Goal: Transaction & Acquisition: Purchase product/service

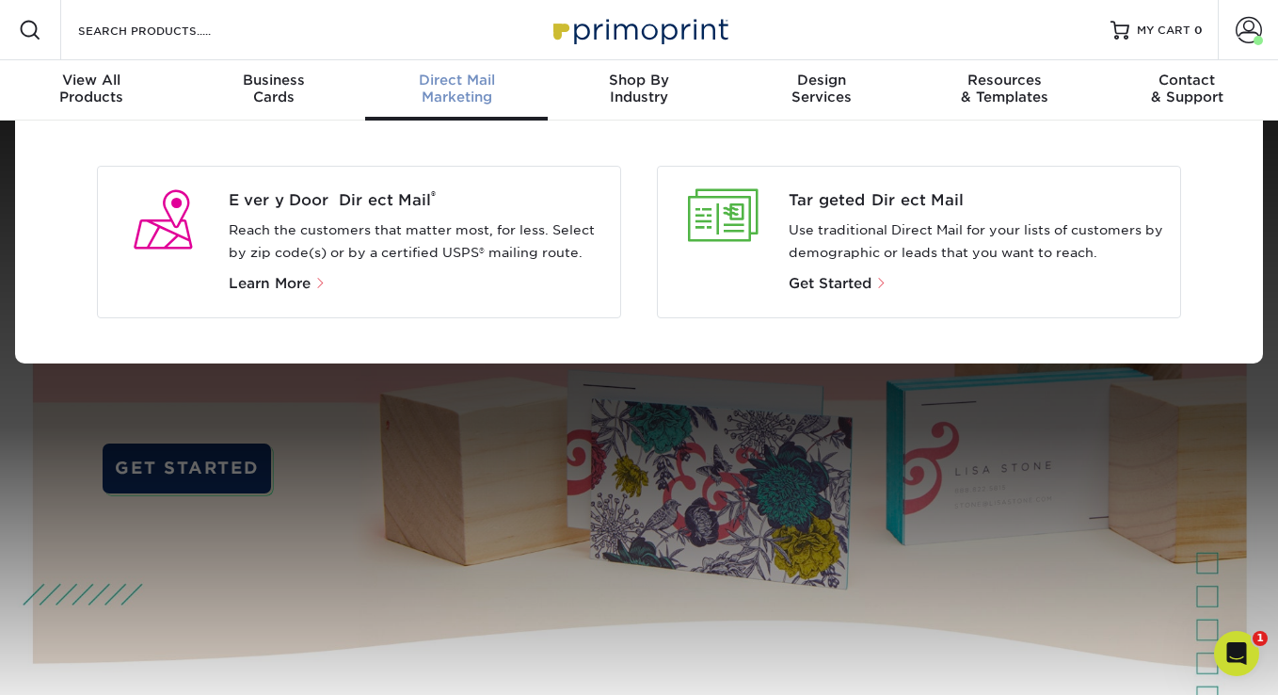
click at [457, 84] on span "Direct Mail" at bounding box center [456, 80] width 183 height 17
click at [288, 268] on div "Every Door Direct Mail ® Reach the customers that matter most, for less. Select…" at bounding box center [425, 241] width 392 height 105
click at [336, 198] on span "Every Door Direct Mail ®" at bounding box center [417, 200] width 377 height 23
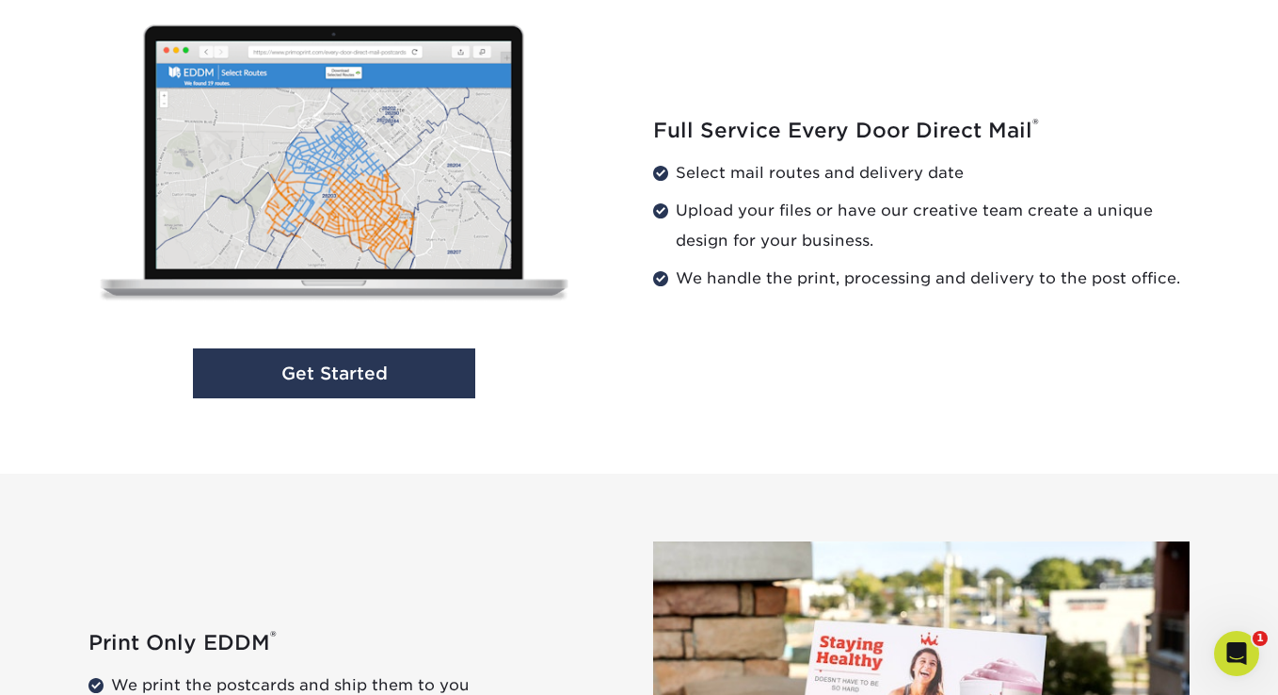
scroll to position [1979, 0]
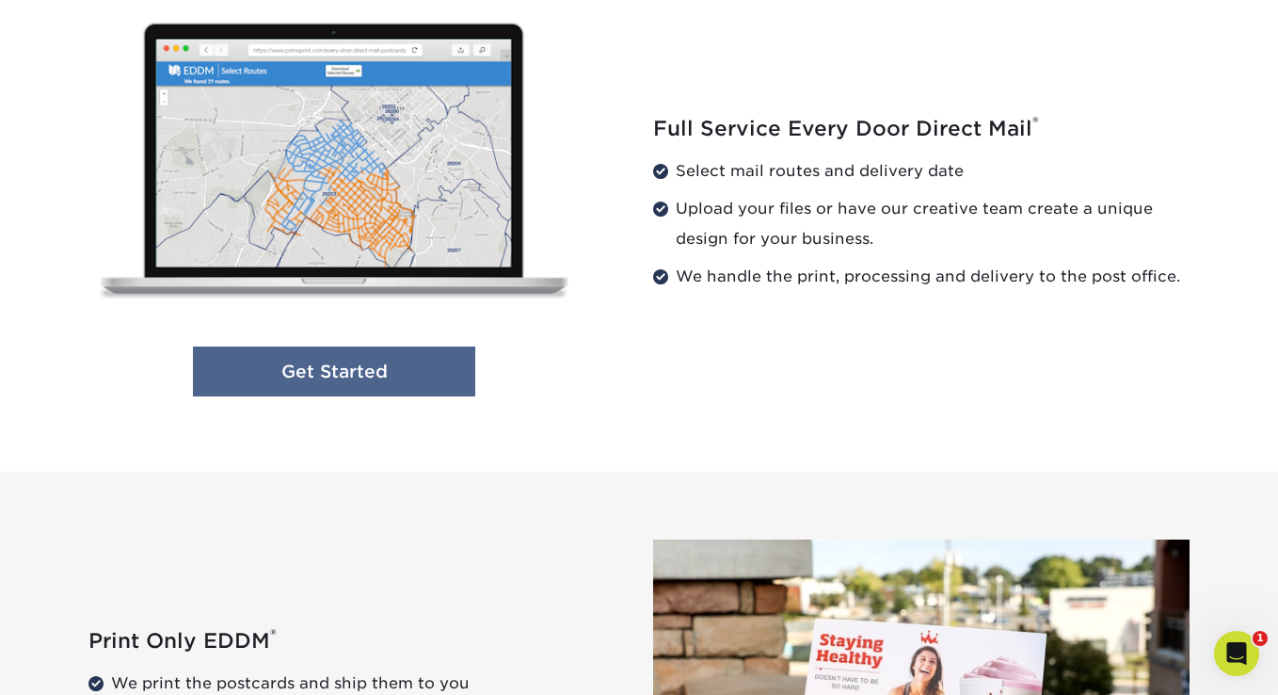
click at [424, 354] on link "Get Started" at bounding box center [334, 371] width 282 height 50
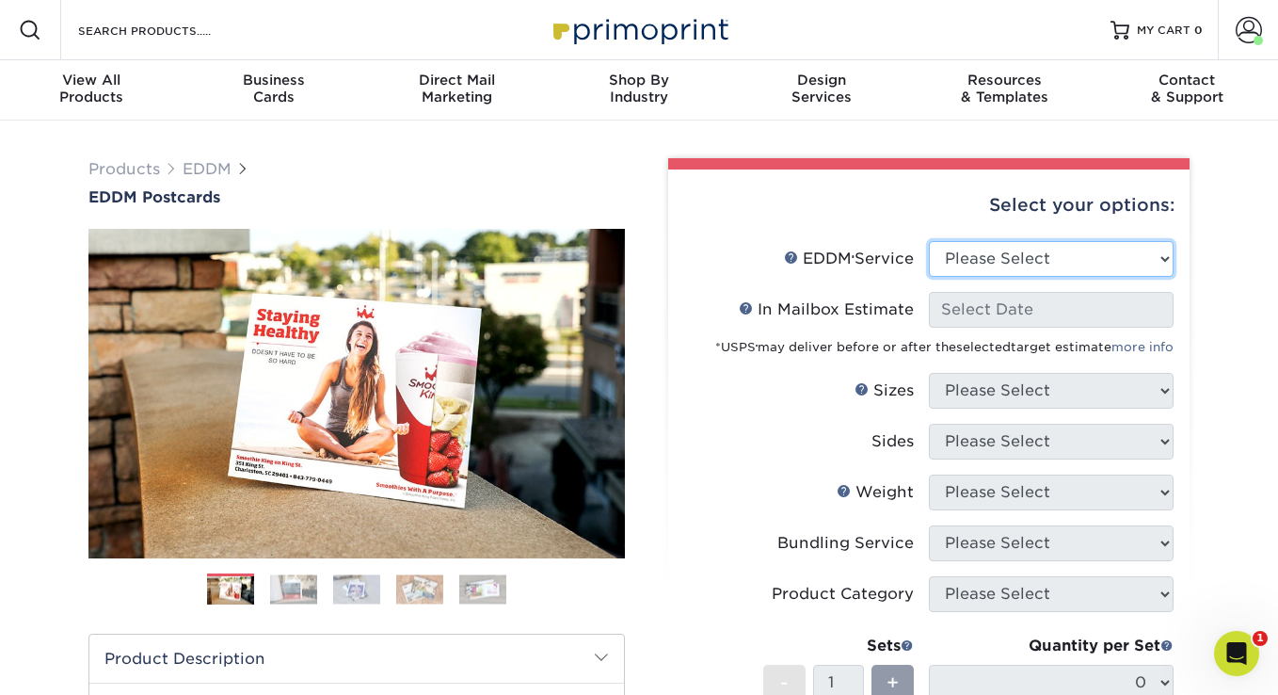
select select "full_service"
select select "-1"
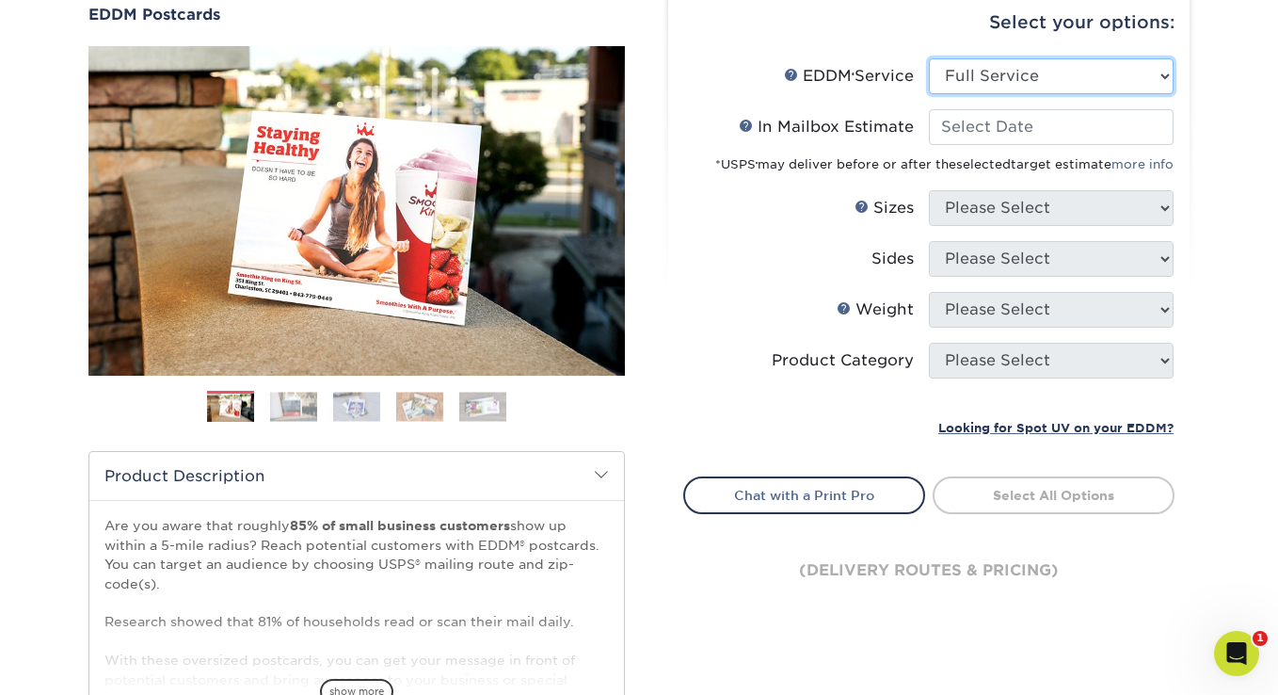
scroll to position [96, 0]
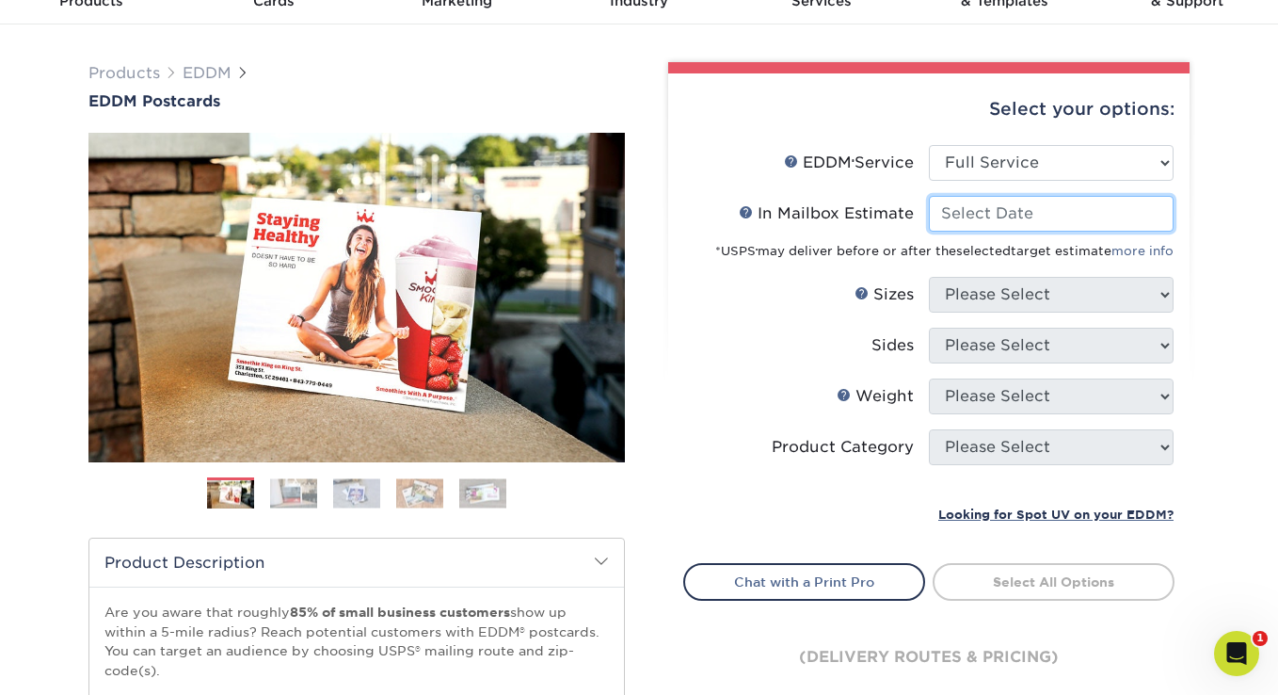
click at [1032, 207] on input "In Mailbox Estimate Help In Mailbox Estimate" at bounding box center [1051, 214] width 245 height 36
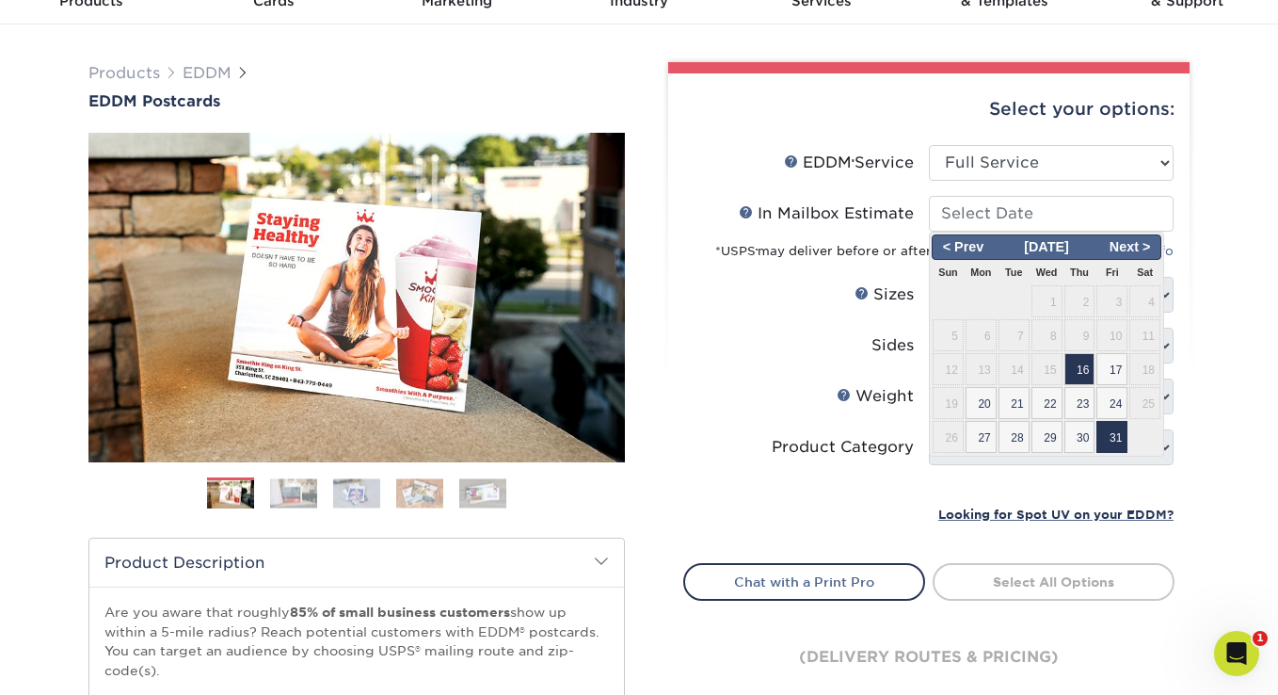
click at [1120, 428] on span "31" at bounding box center [1112, 437] width 31 height 32
type input "2025-10-31"
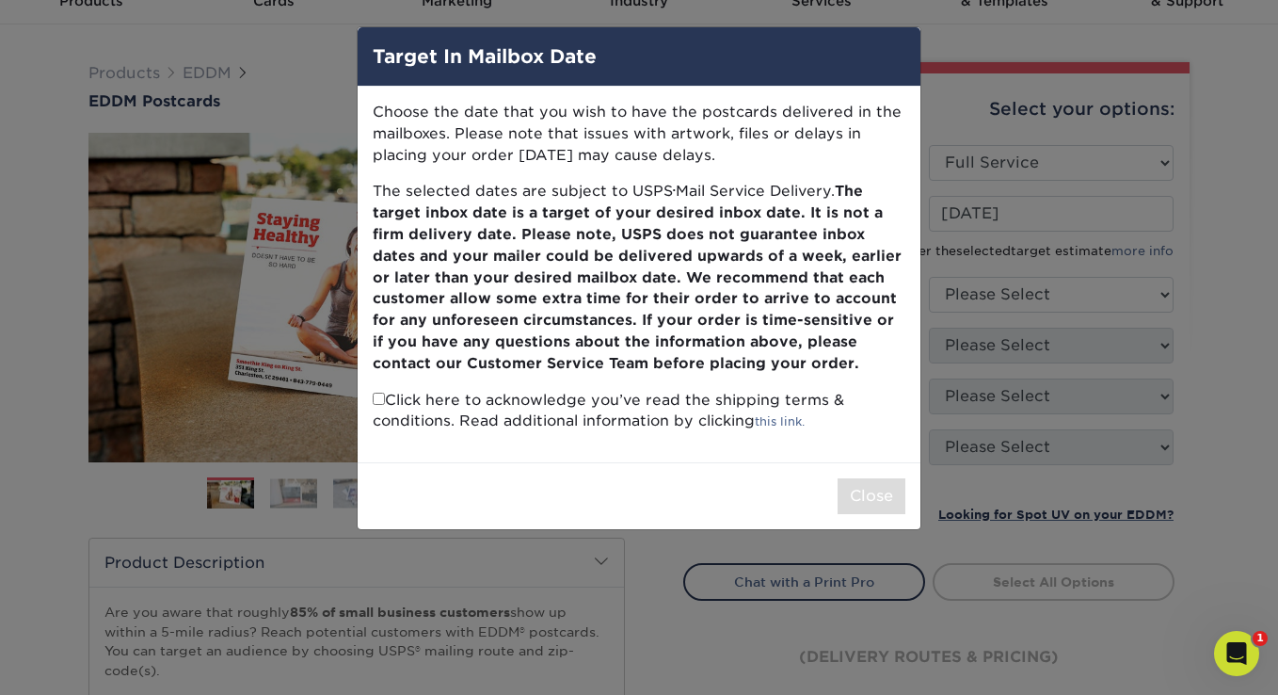
click at [382, 394] on input "checkbox" at bounding box center [379, 398] width 12 height 12
checkbox input "true"
click at [860, 480] on button "Close" at bounding box center [872, 496] width 68 height 36
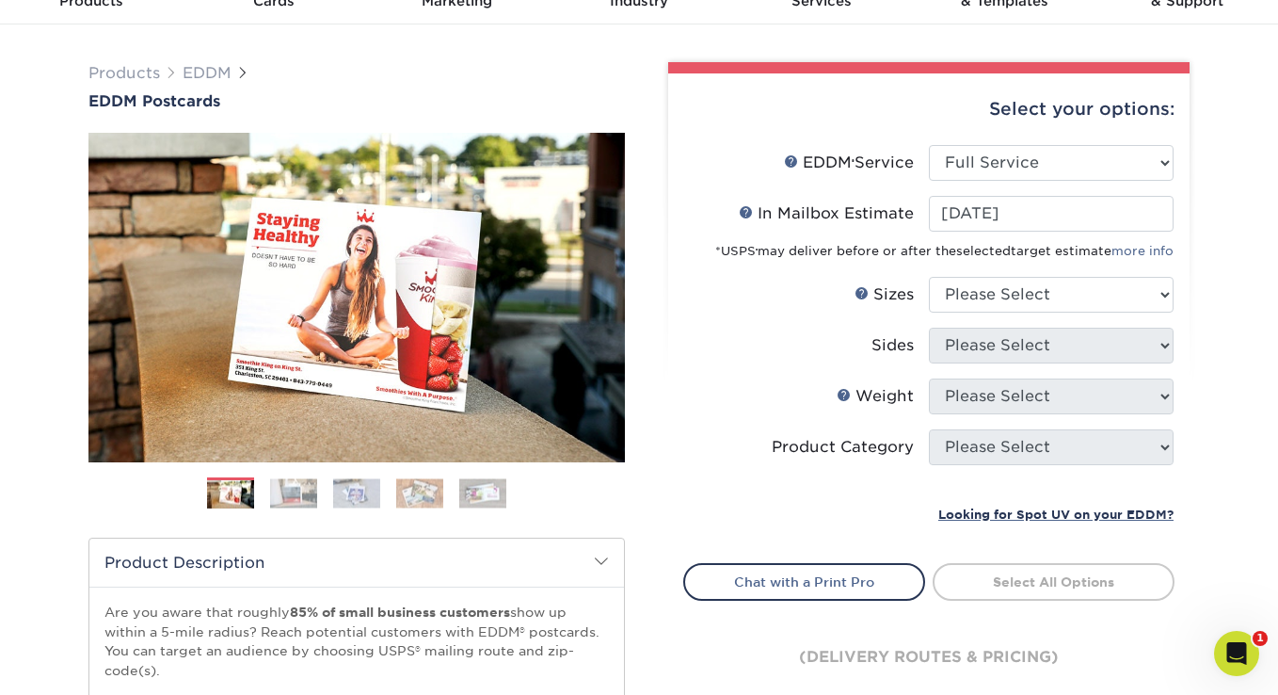
click at [1053, 274] on li "In Mailbox Estimate Help In Mailbox Estimate 2025-10-31 < Prev Next > Oct 2025 …" at bounding box center [928, 236] width 489 height 81
select select "6.50x9.00"
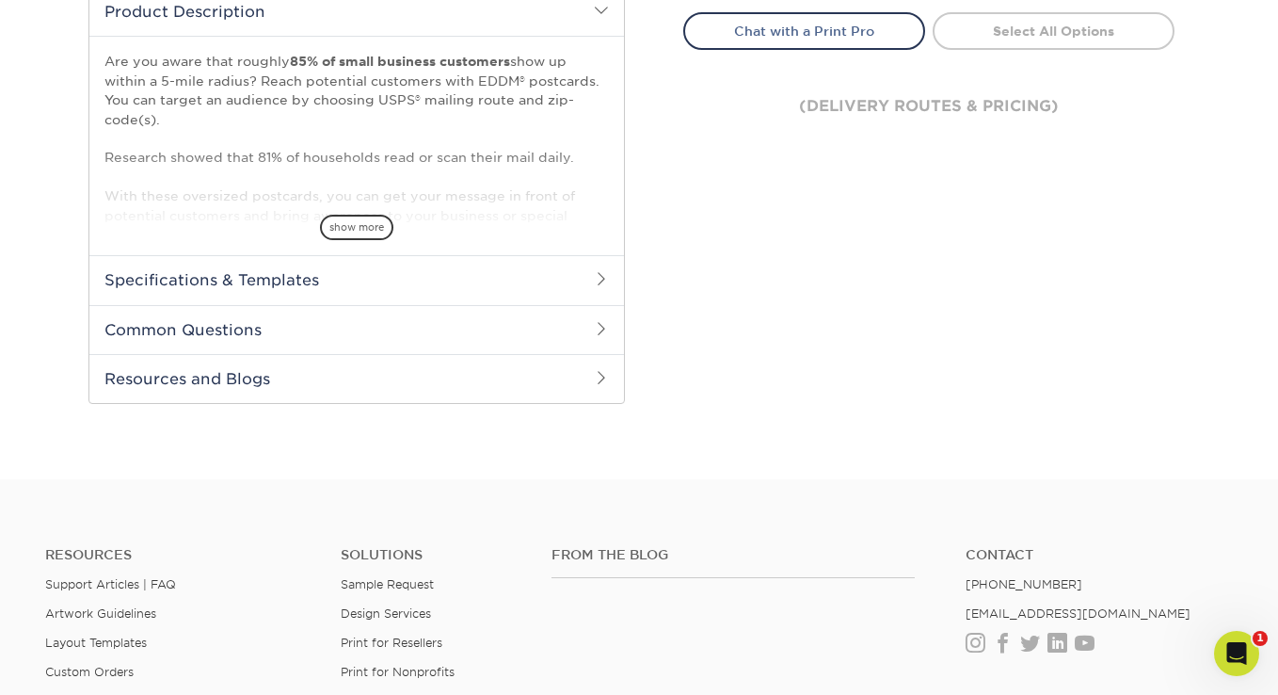
scroll to position [648, 0]
click at [515, 281] on h2 "Specifications & Templates" at bounding box center [356, 278] width 535 height 49
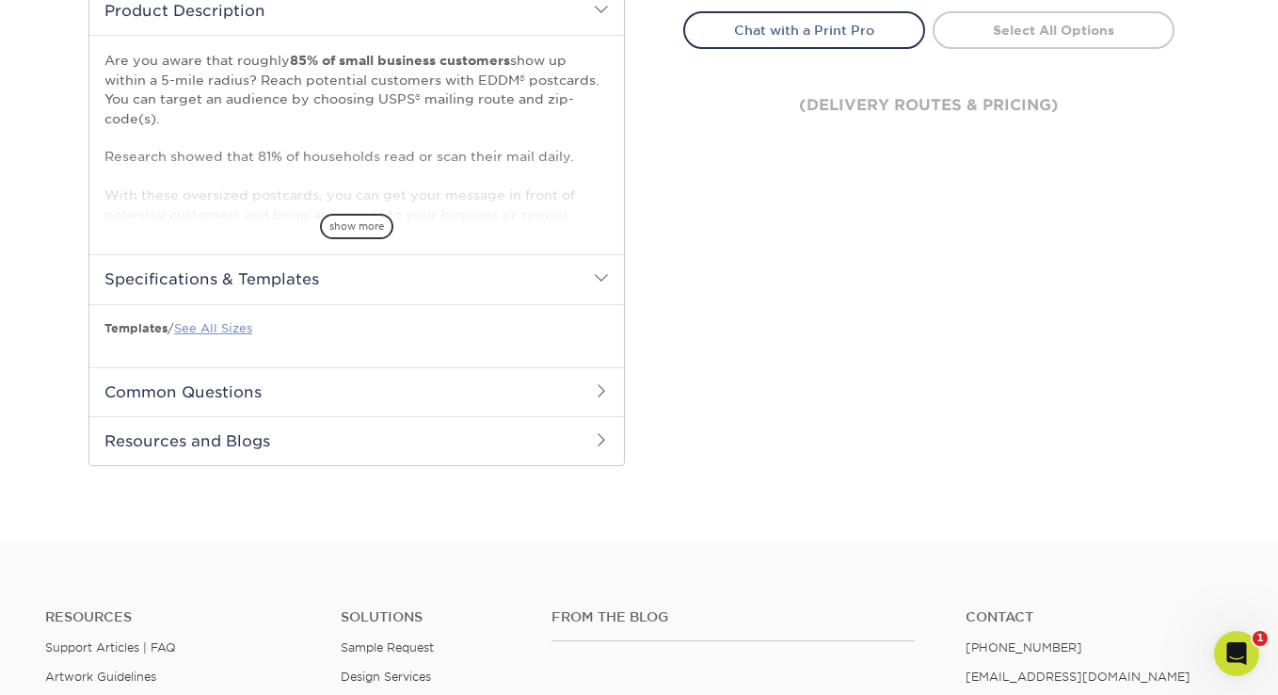
click at [242, 324] on link "See All Sizes" at bounding box center [213, 328] width 78 height 14
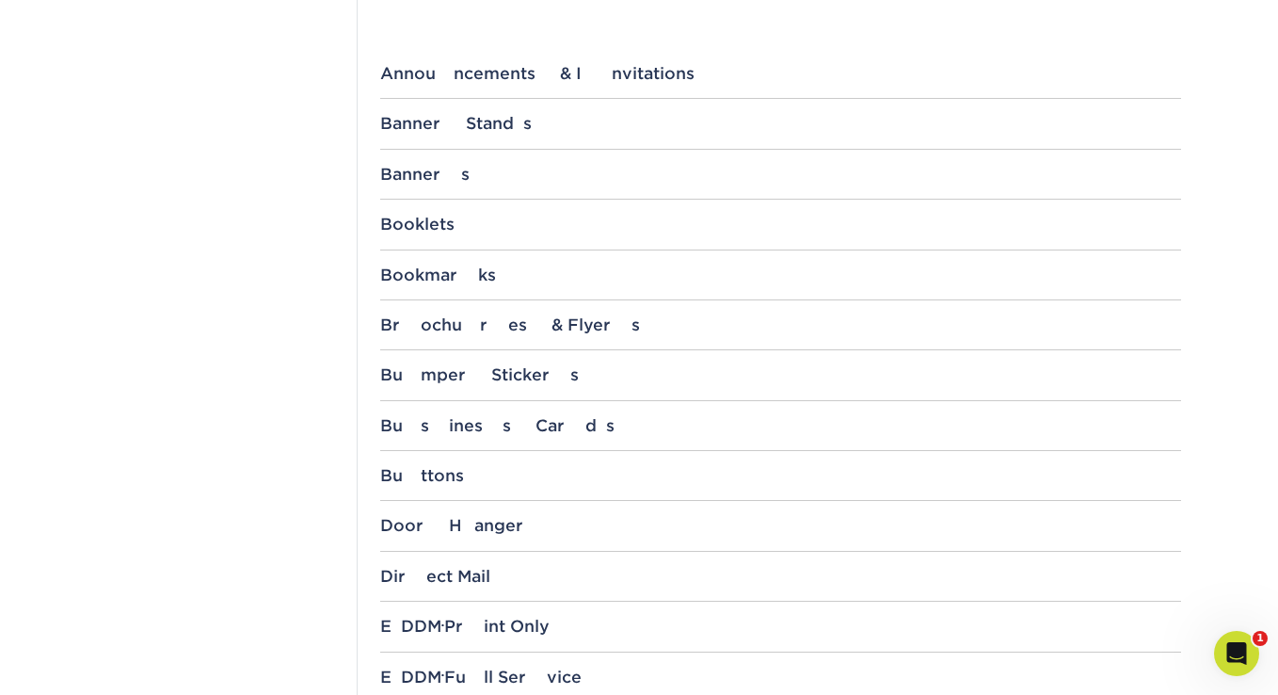
scroll to position [800, 0]
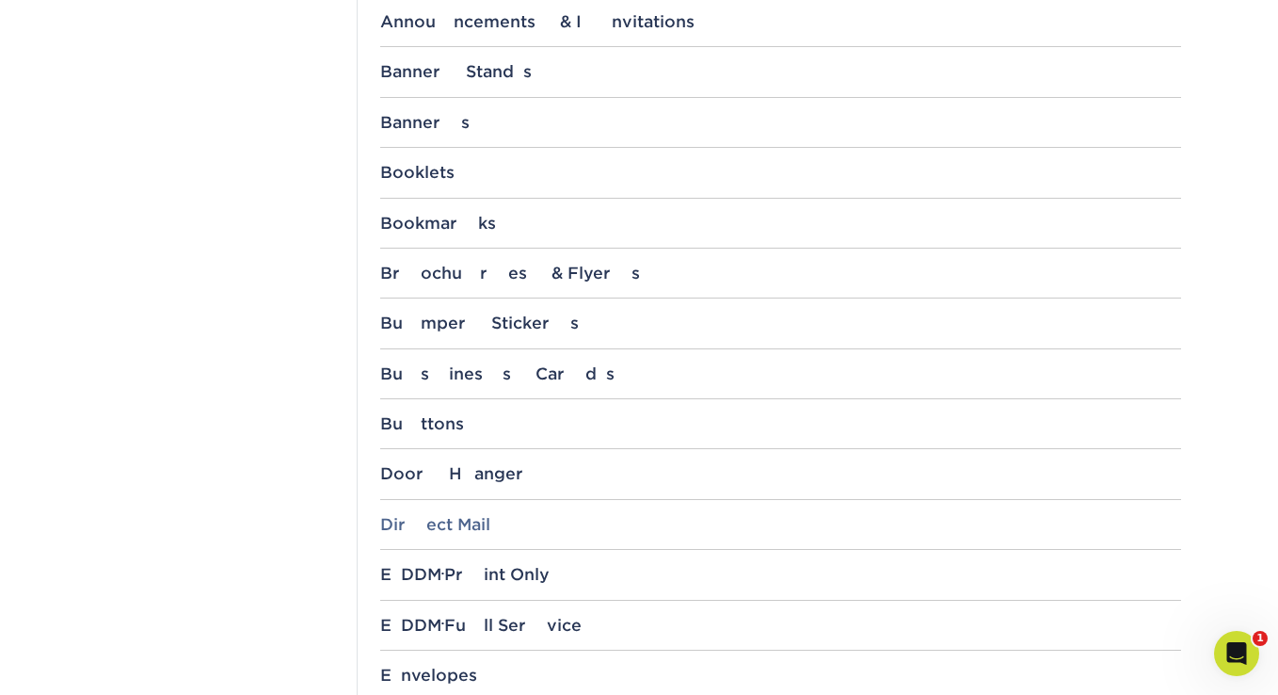
click at [463, 519] on div "Direct Mail" at bounding box center [780, 524] width 801 height 19
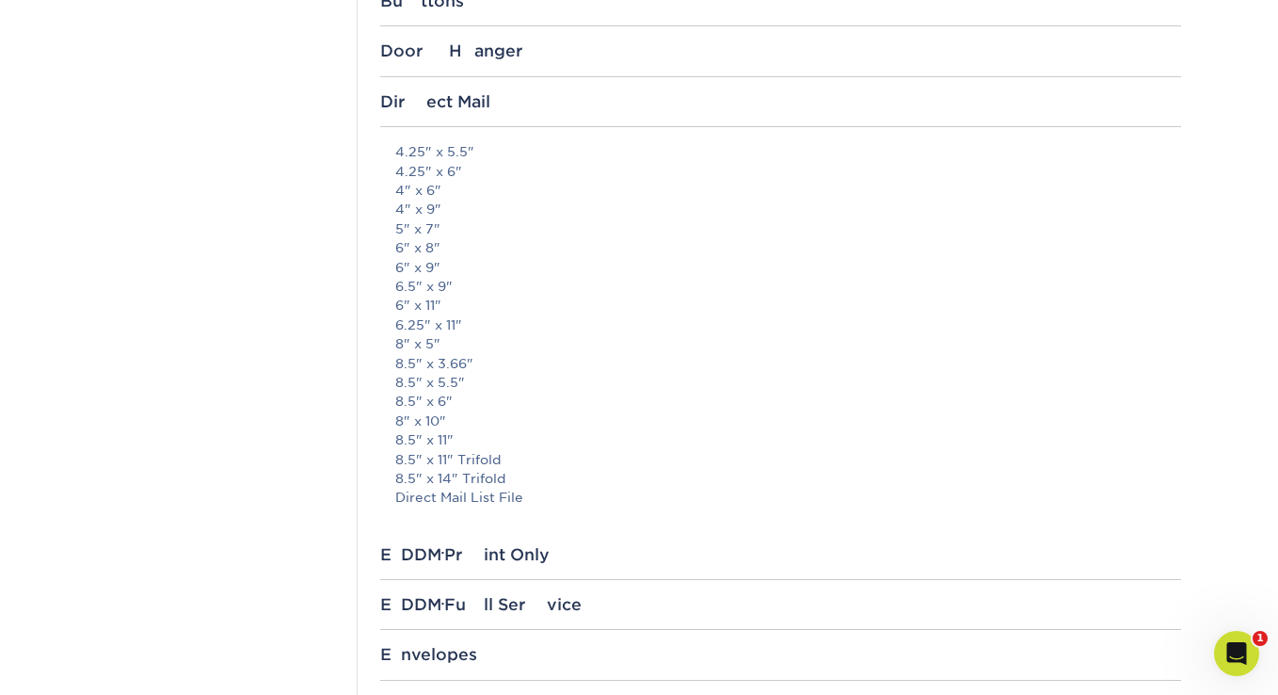
scroll to position [1229, 0]
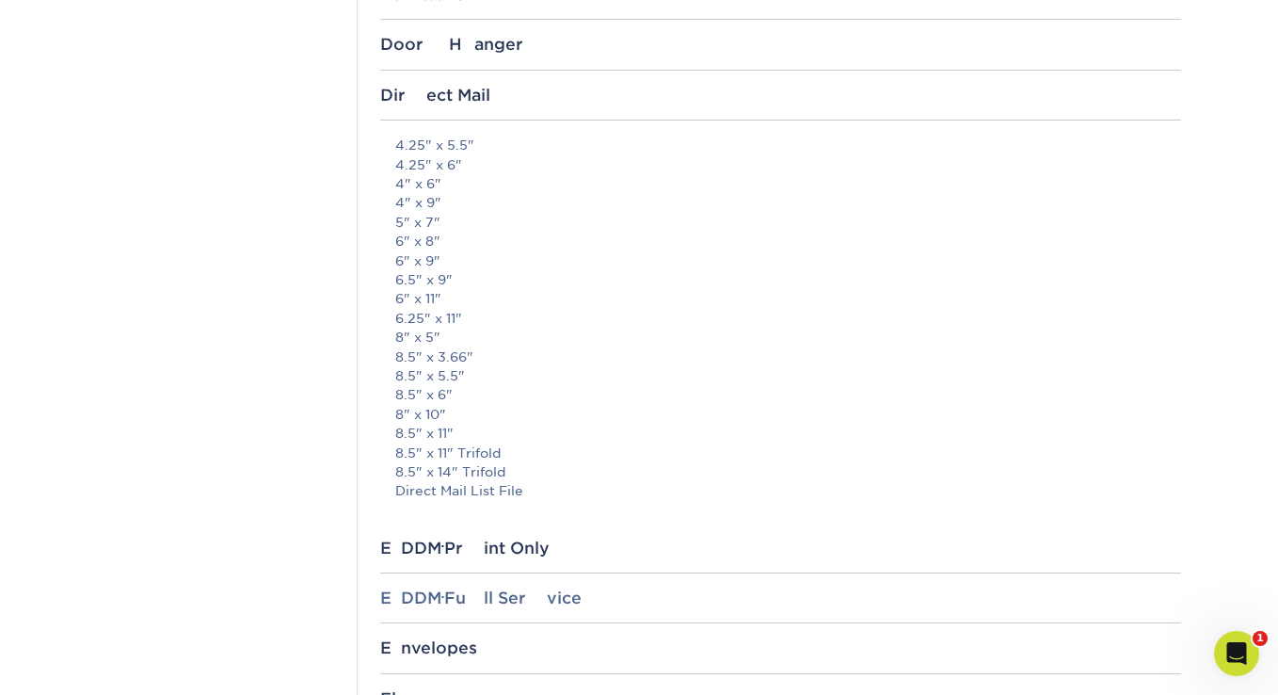
click at [566, 588] on div "EDDM ® Full Service" at bounding box center [780, 597] width 801 height 19
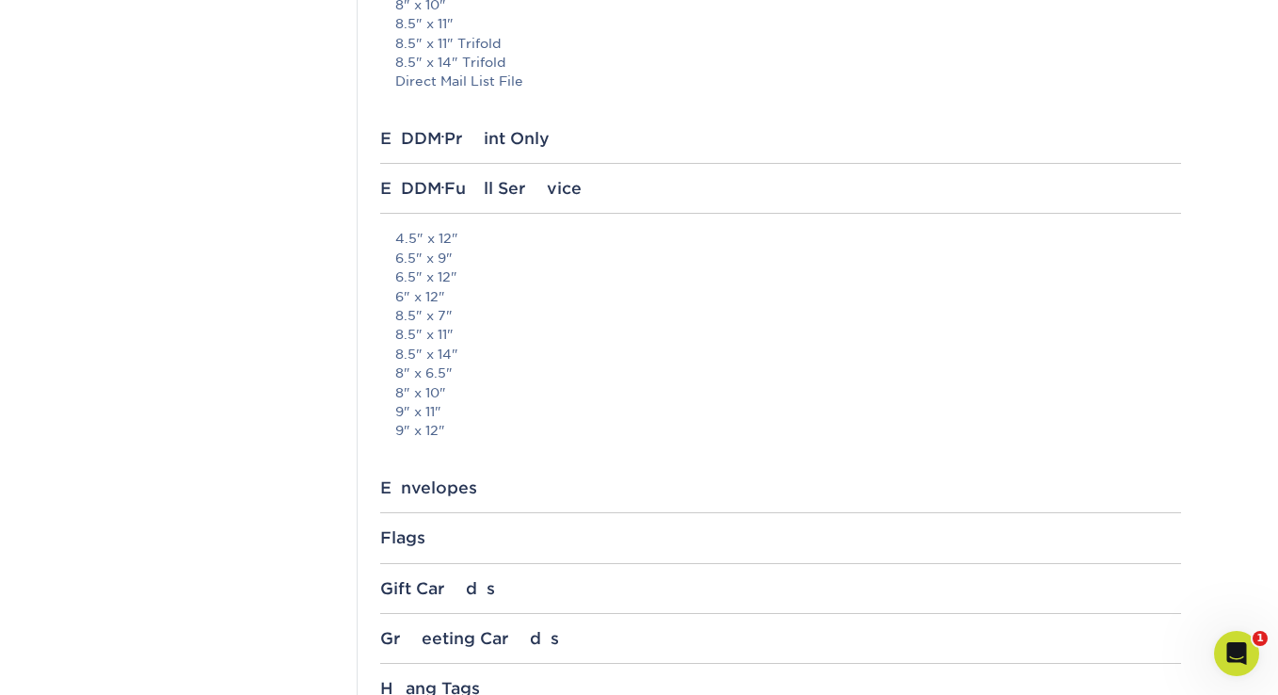
scroll to position [1686, 0]
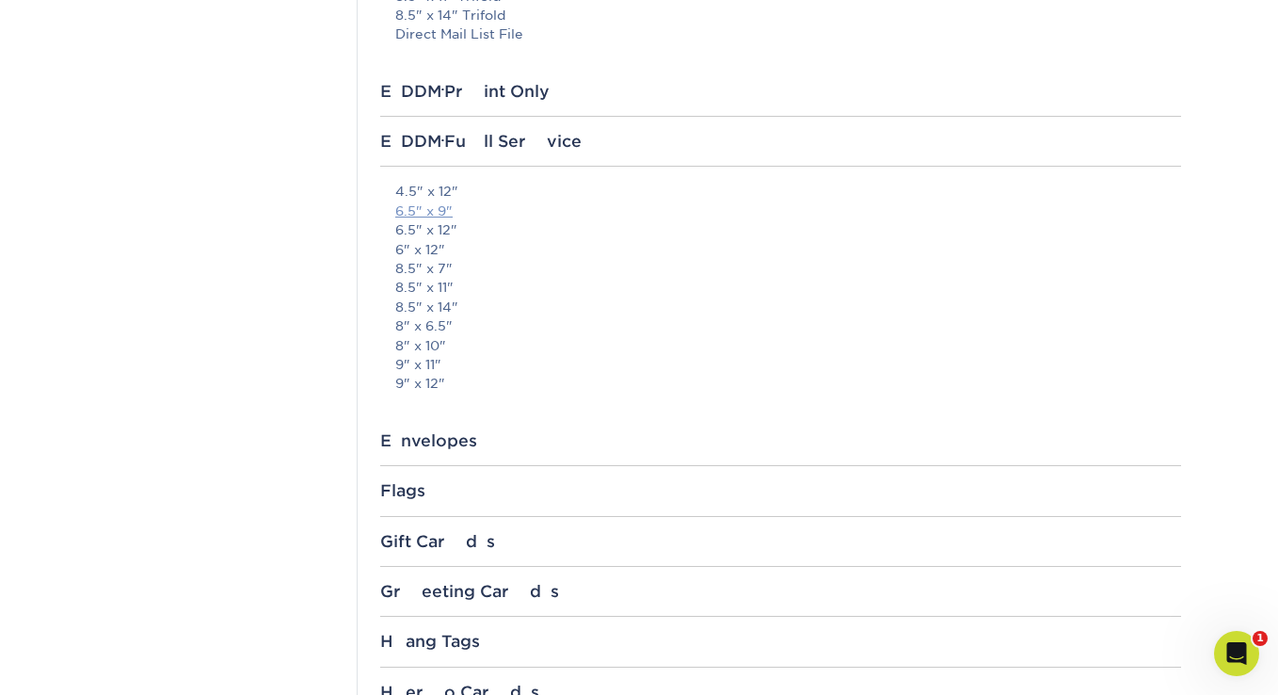
click at [443, 203] on link "6.5" x 9"" at bounding box center [423, 210] width 57 height 15
